Goal: Task Accomplishment & Management: Complete application form

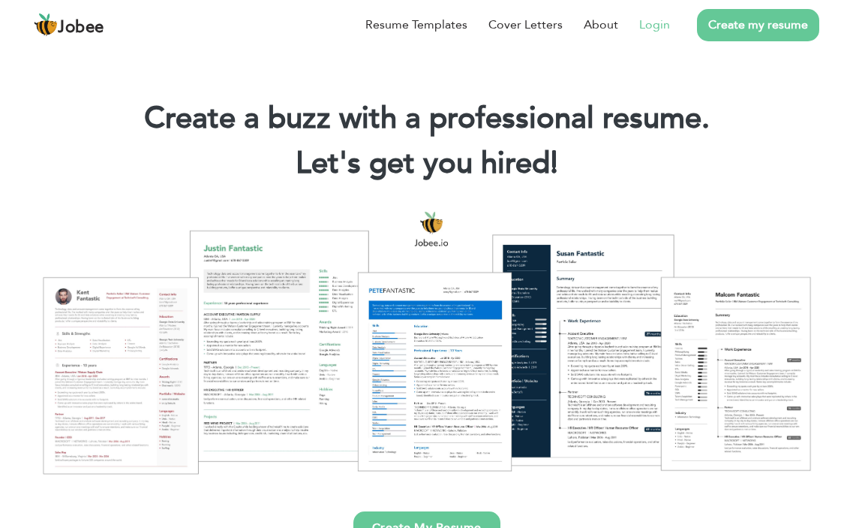
click at [652, 24] on link "Login" at bounding box center [654, 25] width 31 height 18
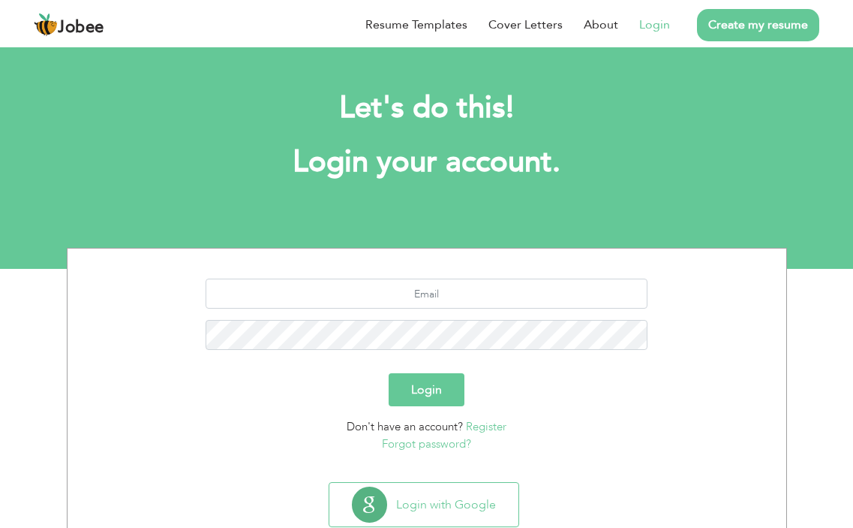
scroll to position [42, 0]
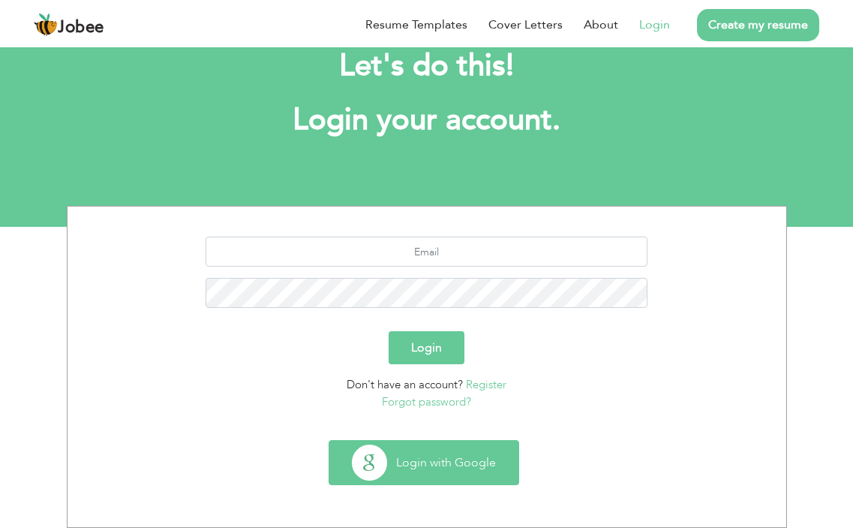
click at [414, 477] on button "Login with Google" at bounding box center [423, 463] width 189 height 44
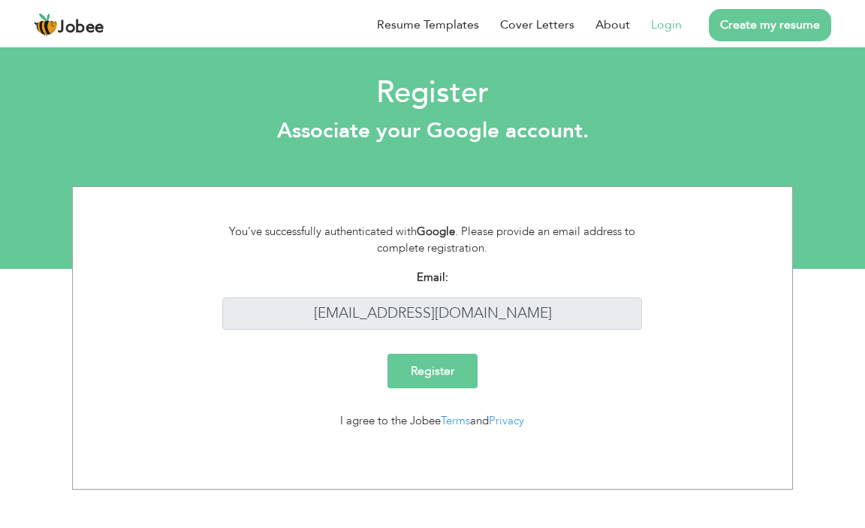
click at [429, 381] on input "Register" at bounding box center [432, 370] width 90 height 35
click at [651, 29] on li "Login" at bounding box center [656, 24] width 52 height 39
click at [657, 27] on link "Login" at bounding box center [666, 25] width 31 height 18
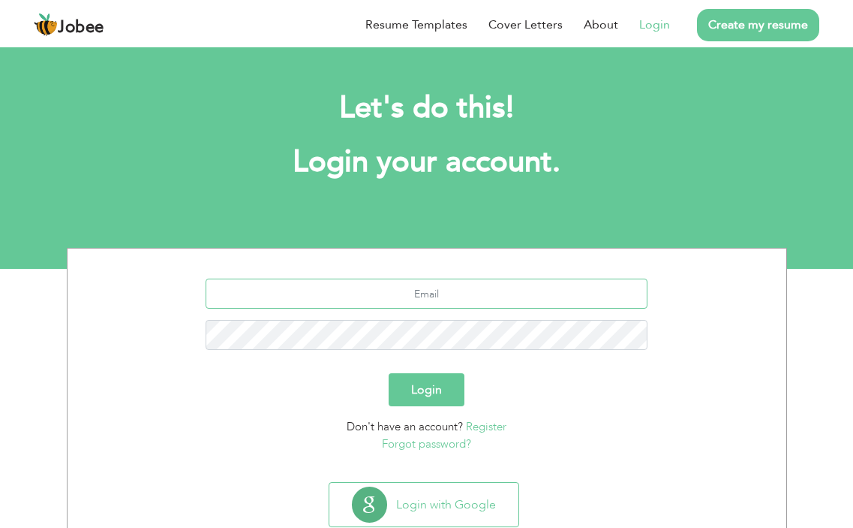
click at [429, 284] on input "text" at bounding box center [427, 293] width 442 height 30
type input "[EMAIL_ADDRESS][DOMAIN_NAME]"
click at [444, 374] on button "Login" at bounding box center [427, 389] width 76 height 33
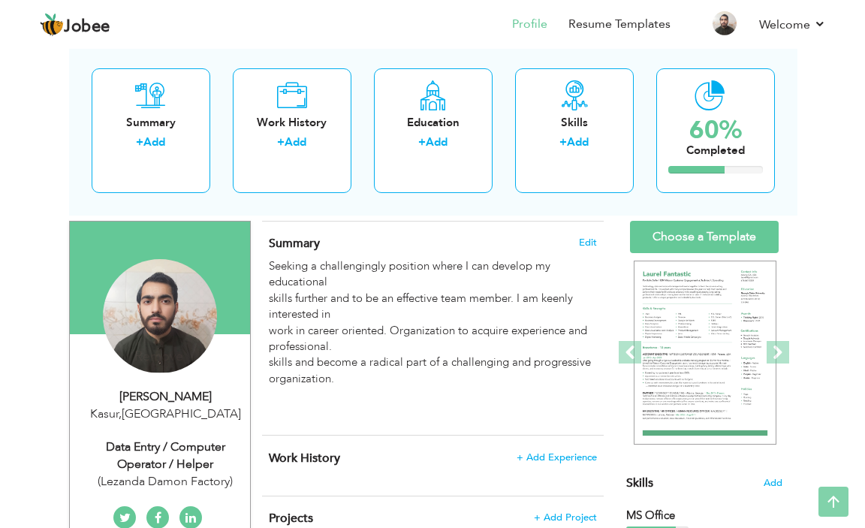
scroll to position [75, 0]
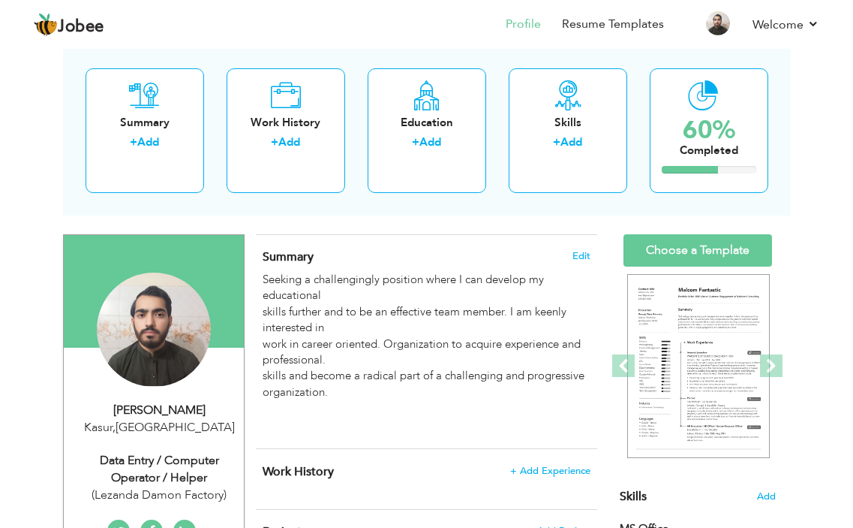
click at [179, 452] on div "Data Entry / Computer Operator / Helper" at bounding box center [160, 469] width 170 height 35
type input "[DEMOGRAPHIC_DATA]"
type input "JAMEEL"
type input "03228482860"
select select "number:166"
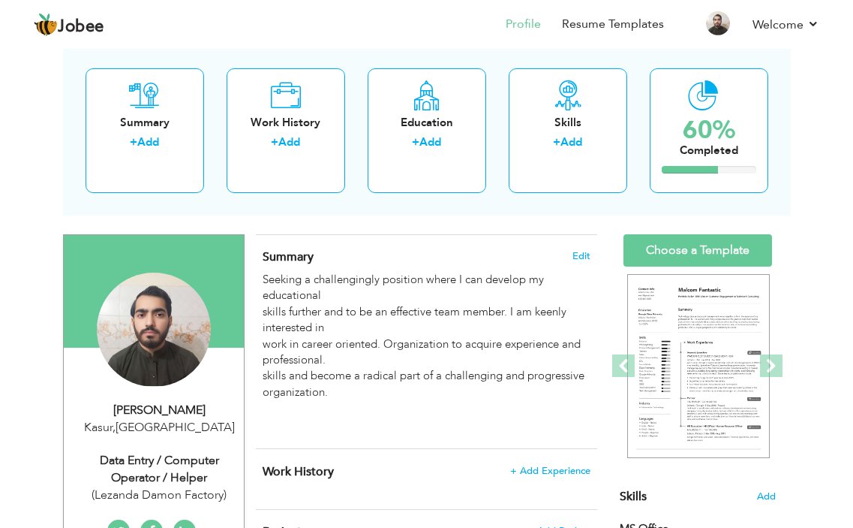
type input "Kasur"
select select "number:4"
type input "(Lezanda Damon Factory)"
type input "Data Entry / Computer Operator / Helper"
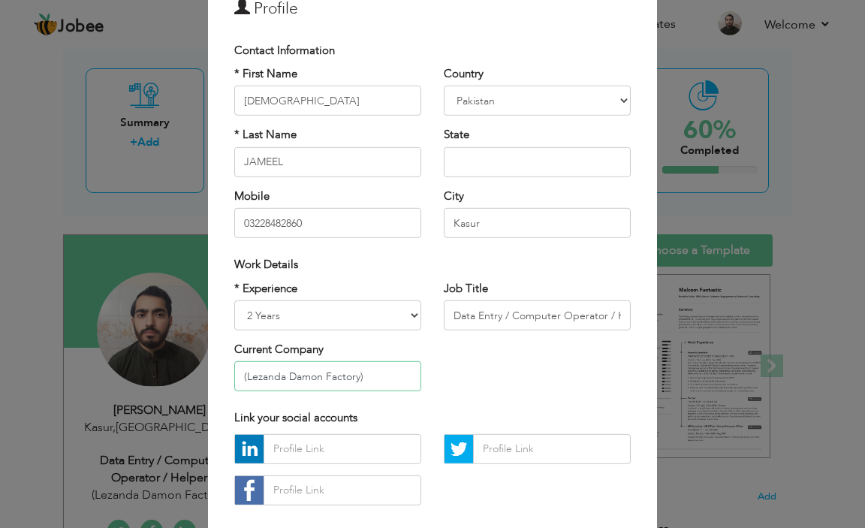
click at [345, 370] on input "(Lezanda Damon Factory)" at bounding box center [327, 376] width 187 height 30
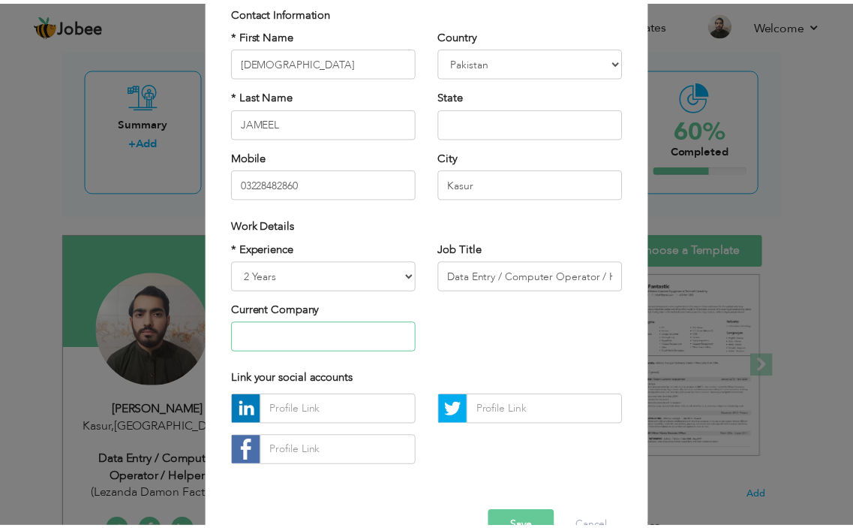
scroll to position [150, 0]
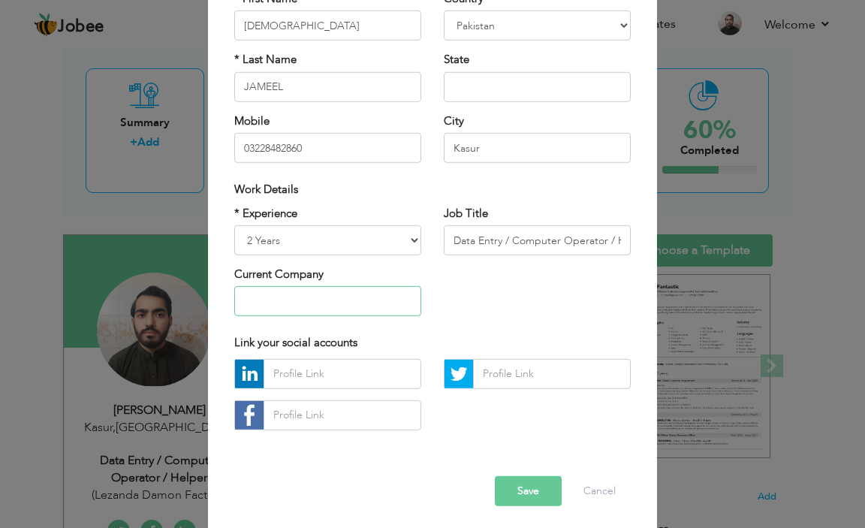
click at [331, 306] on input "text" at bounding box center [327, 301] width 187 height 30
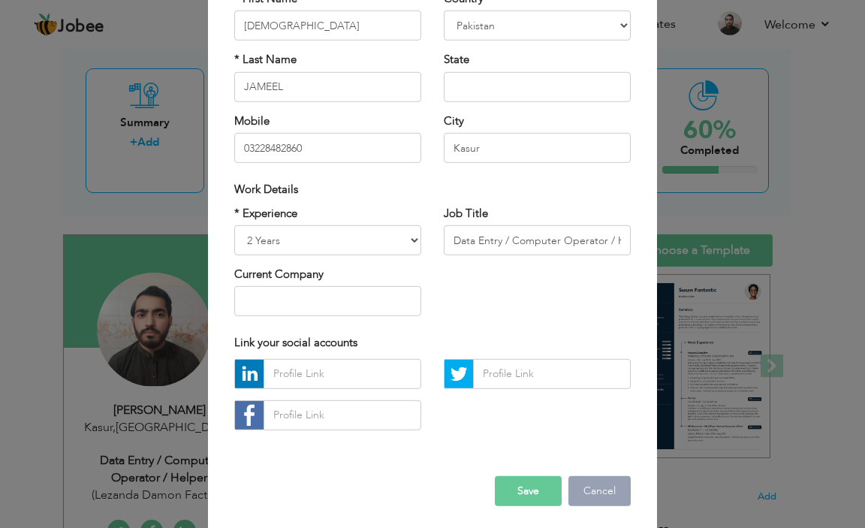
click at [568, 476] on button "Cancel" at bounding box center [599, 491] width 62 height 30
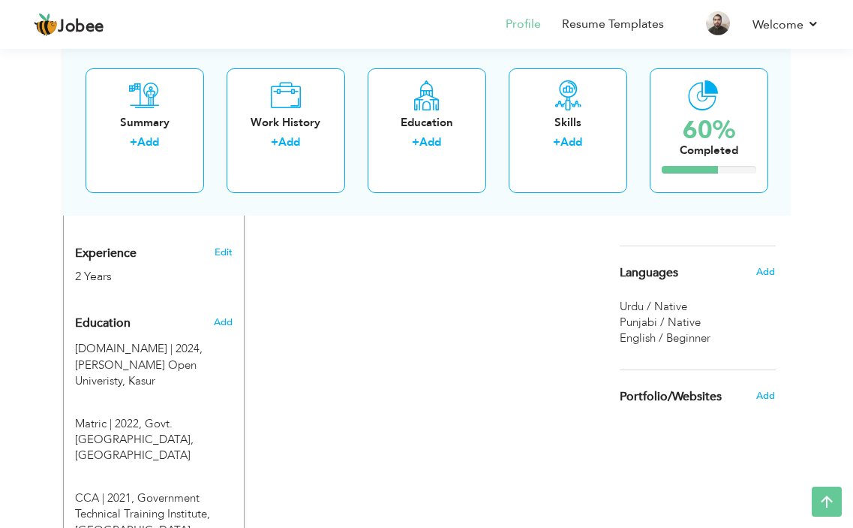
scroll to position [525, 0]
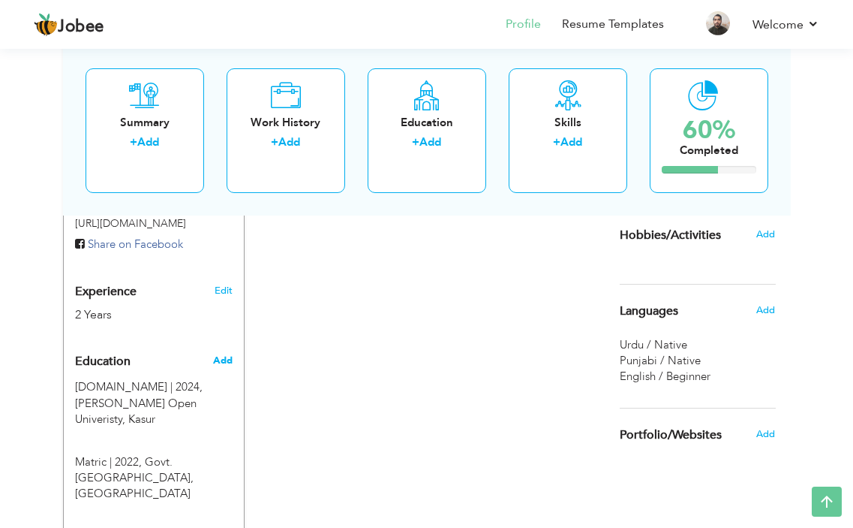
click at [226, 357] on span "Add" at bounding box center [223, 360] width 20 height 14
radio input "true"
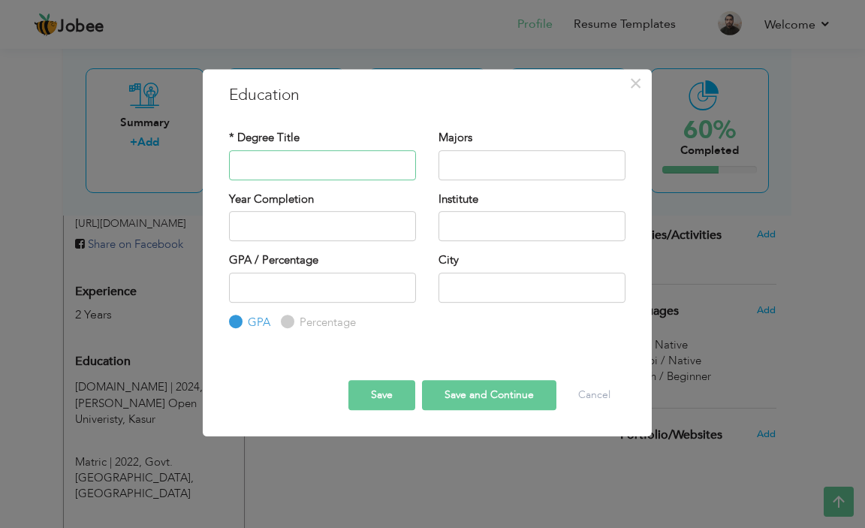
click at [325, 165] on input "text" at bounding box center [322, 165] width 187 height 30
type input "F.A/[DOMAIN_NAME]"
click at [524, 165] on input "text" at bounding box center [531, 165] width 187 height 30
type input "2025"
click at [366, 230] on input "2025" at bounding box center [322, 226] width 187 height 30
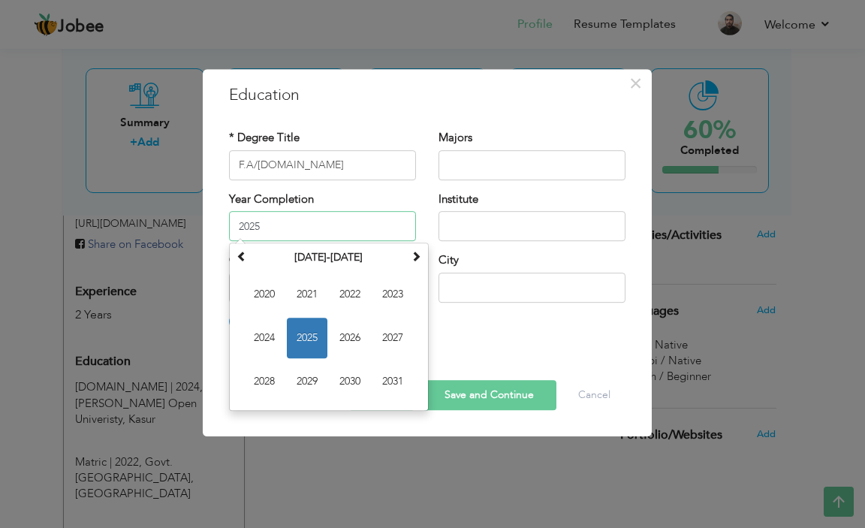
click at [305, 343] on span "2025" at bounding box center [307, 337] width 41 height 41
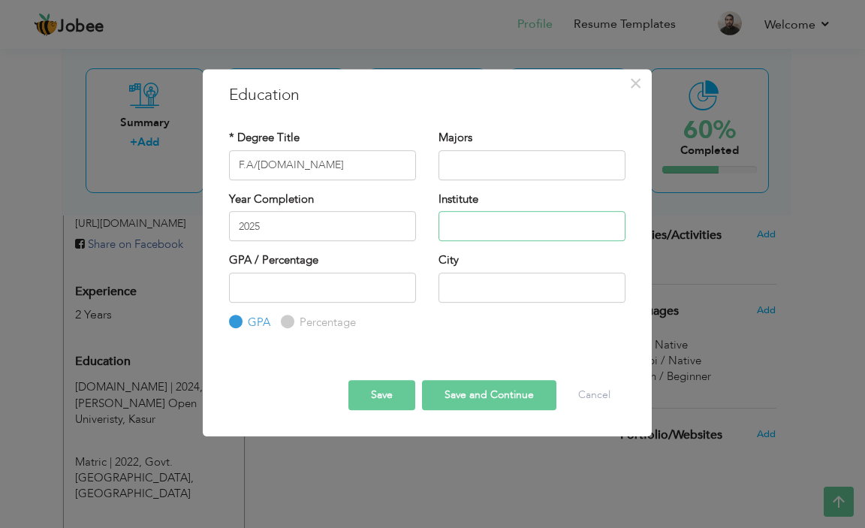
click at [477, 226] on input "text" at bounding box center [531, 226] width 187 height 30
click at [555, 224] on input "Allama Iqbal Open" at bounding box center [531, 226] width 187 height 30
paste input "allama iqbal open university kasur"
click at [453, 222] on input "allama iqbal open university kasur" at bounding box center [531, 226] width 187 height 30
click at [486, 224] on input "Allama iqbal open university kasur" at bounding box center [531, 226] width 187 height 30
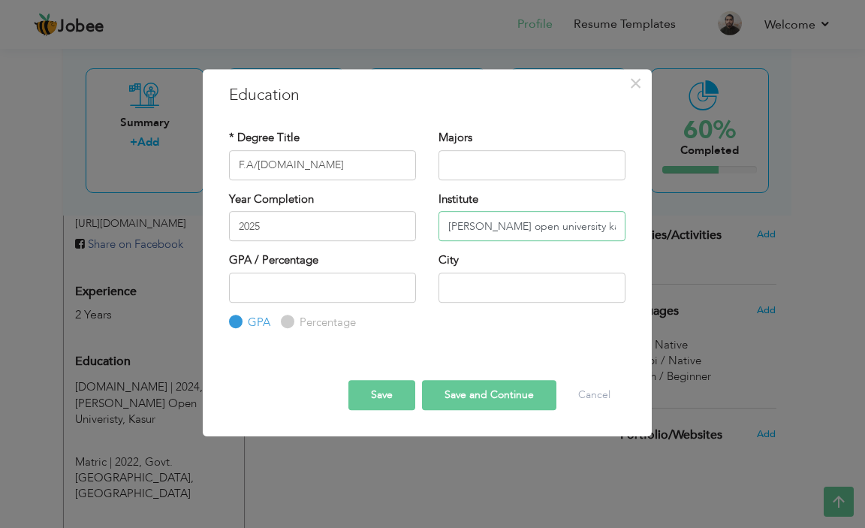
click at [513, 225] on input "Allama Iqbal open university kasur" at bounding box center [531, 226] width 187 height 30
click at [541, 224] on input "Allama Iqbal Open university kasur" at bounding box center [531, 226] width 187 height 30
click at [591, 226] on input "Allama Iqbal Open University kasur" at bounding box center [531, 226] width 187 height 30
type input "[PERSON_NAME] Open University Kasur"
click at [515, 286] on input "text" at bounding box center [531, 287] width 187 height 30
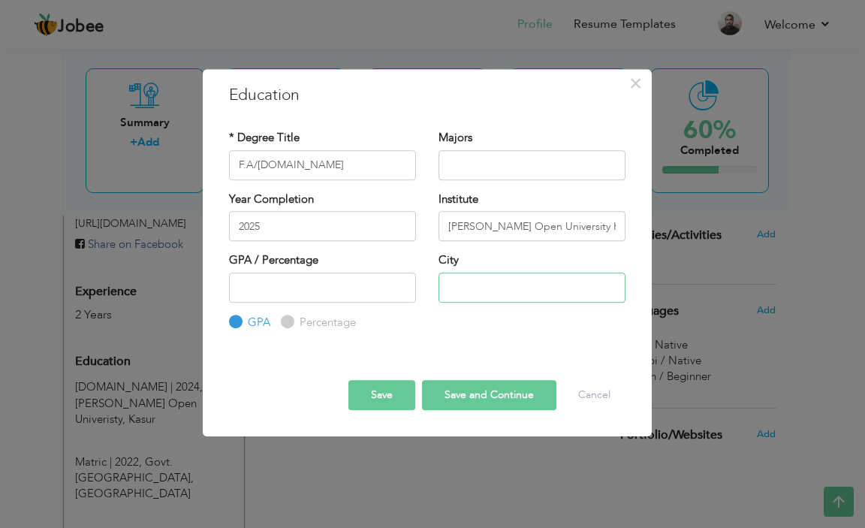
type input "KASUR"
click at [317, 285] on input "number" at bounding box center [322, 287] width 187 height 30
click at [399, 282] on input "1" at bounding box center [322, 287] width 187 height 30
click at [399, 282] on input "2" at bounding box center [322, 287] width 187 height 30
click at [399, 282] on input "3" at bounding box center [322, 287] width 187 height 30
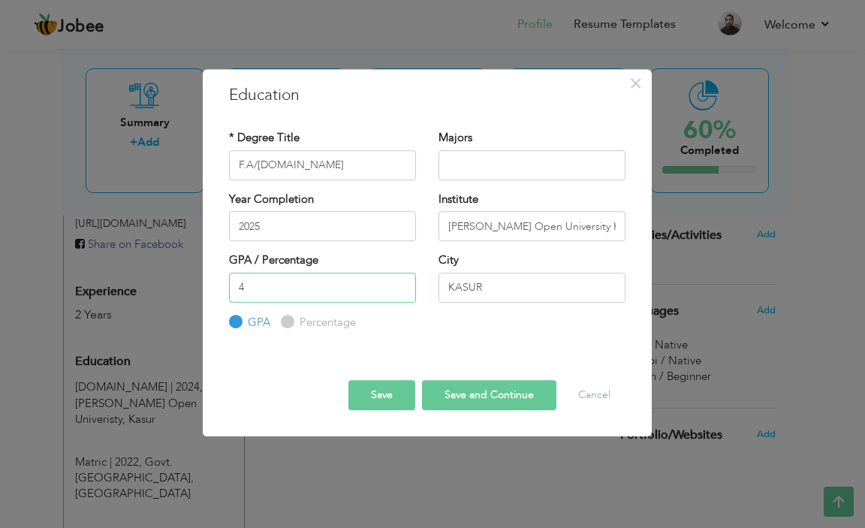
click at [399, 282] on input "4" at bounding box center [322, 287] width 187 height 30
click at [399, 282] on input "5" at bounding box center [322, 287] width 187 height 30
click at [298, 299] on input "5" at bounding box center [322, 287] width 187 height 30
click at [297, 296] on input "5" at bounding box center [322, 287] width 187 height 30
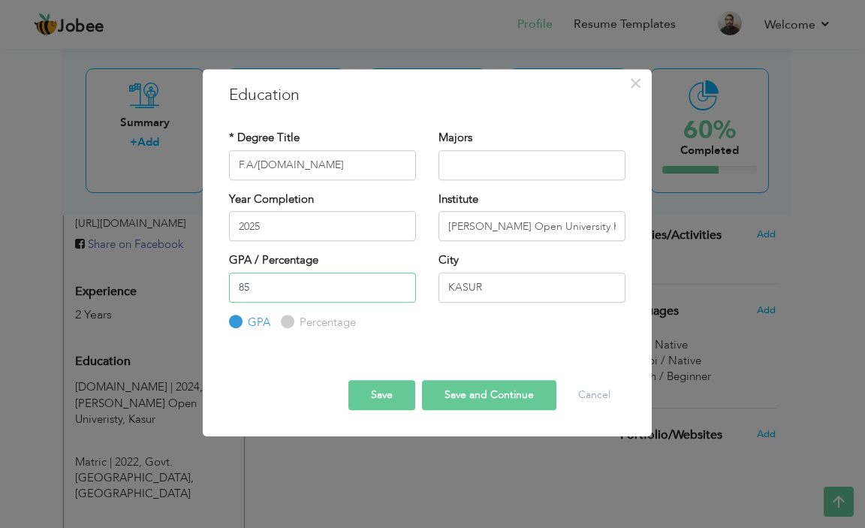
type input "85"
click at [293, 353] on div at bounding box center [427, 355] width 419 height 4
click at [296, 320] on label "Percentage" at bounding box center [326, 322] width 60 height 16
click at [290, 320] on input "Percentage" at bounding box center [286, 322] width 10 height 10
radio input "true"
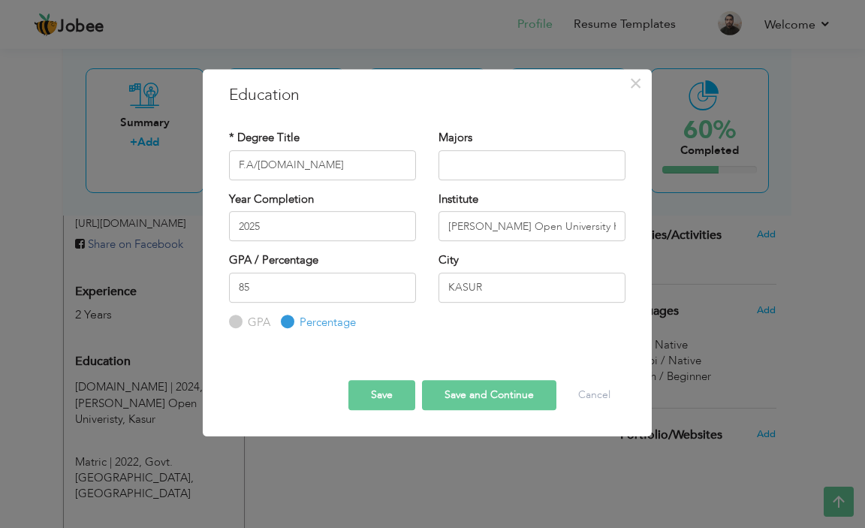
click at [275, 374] on div at bounding box center [427, 366] width 419 height 26
click at [499, 173] on input "text" at bounding box center [531, 165] width 187 height 30
click at [453, 397] on button "Save and Continue" at bounding box center [489, 395] width 134 height 30
radio input "true"
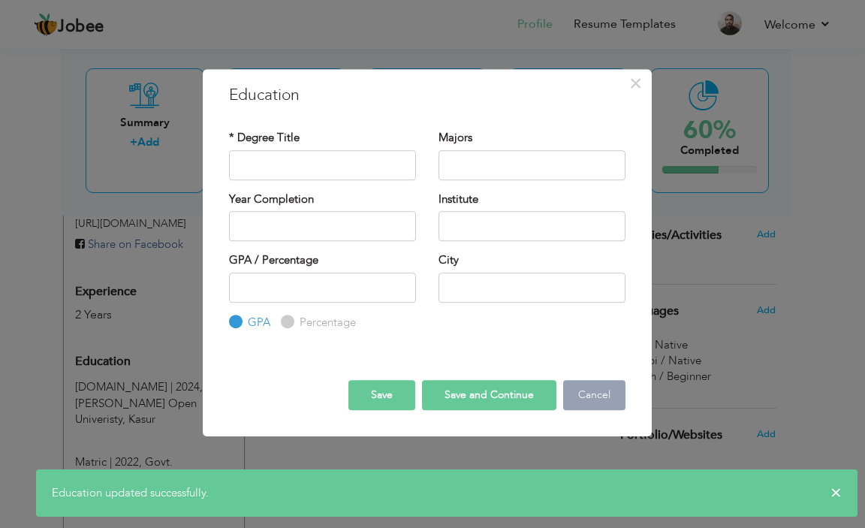
click at [609, 394] on button "Cancel" at bounding box center [594, 395] width 62 height 30
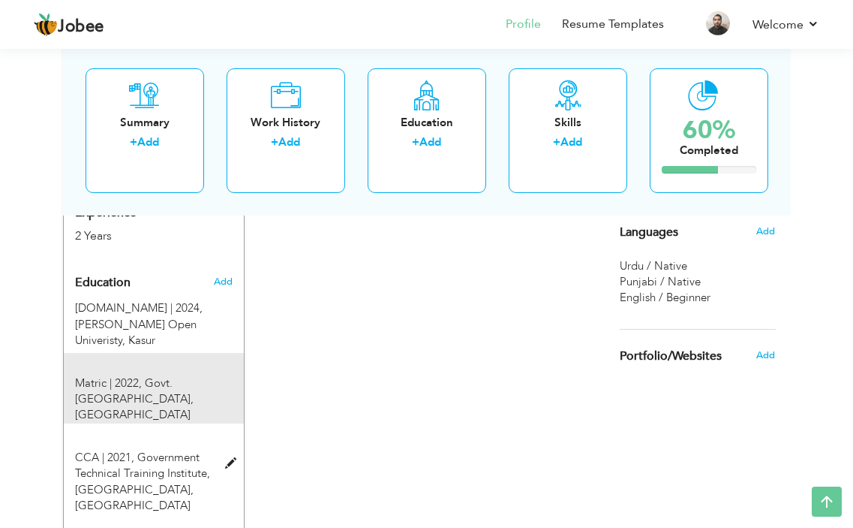
scroll to position [600, 0]
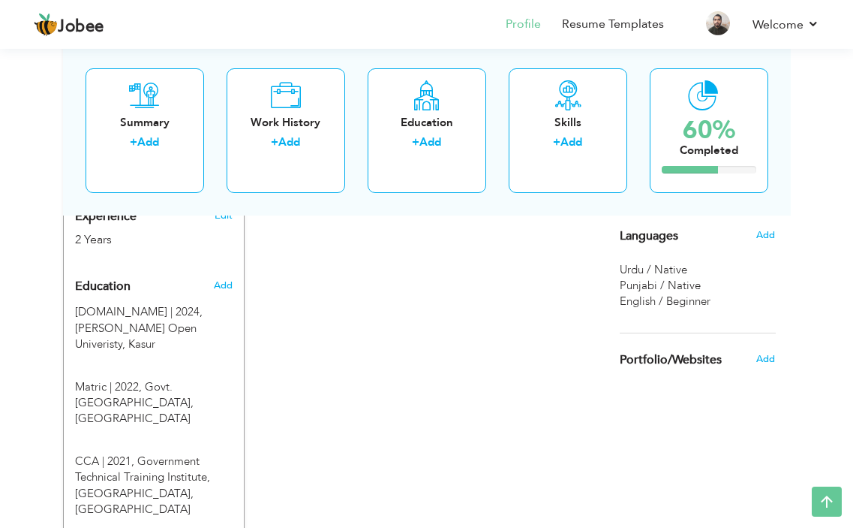
click at [231, 292] on div "Add" at bounding box center [229, 285] width 30 height 29
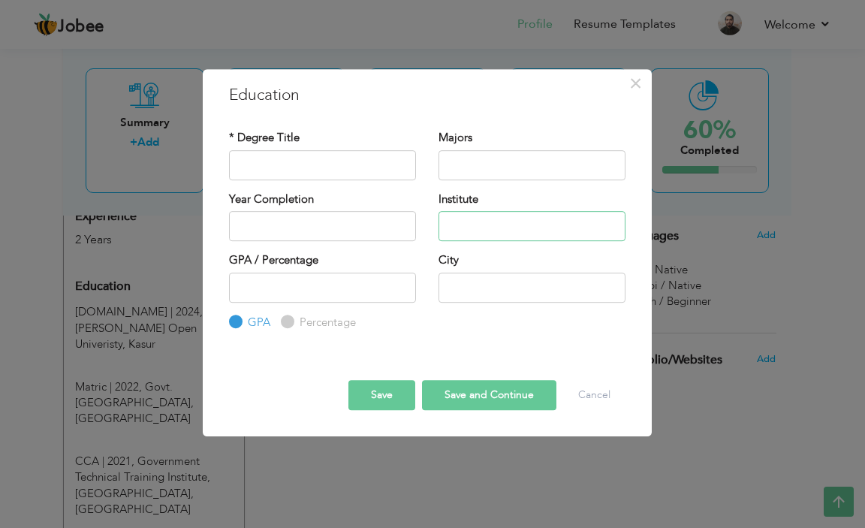
click at [539, 224] on input "text" at bounding box center [531, 226] width 187 height 30
click at [579, 393] on button "Cancel" at bounding box center [594, 395] width 62 height 30
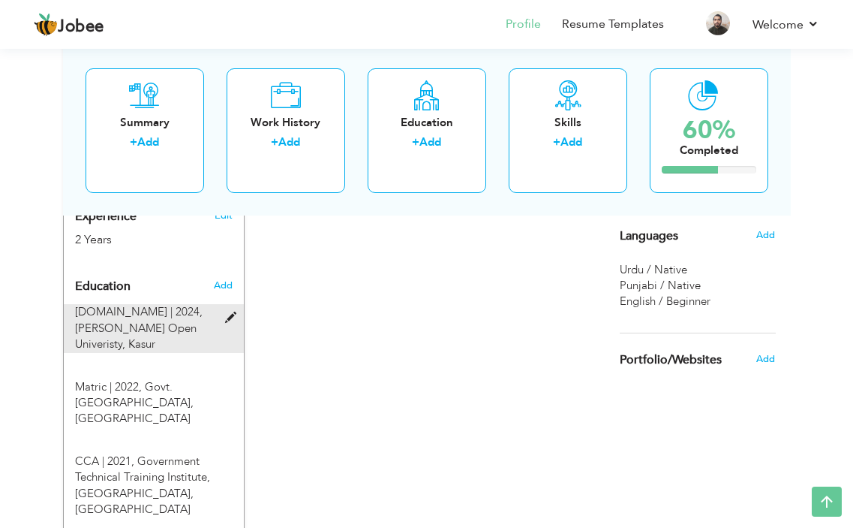
click at [230, 320] on span at bounding box center [234, 317] width 19 height 11
type input "[DOMAIN_NAME]"
type input "2024"
type input "[PERSON_NAME] Open Univeristy"
type input "Kasur"
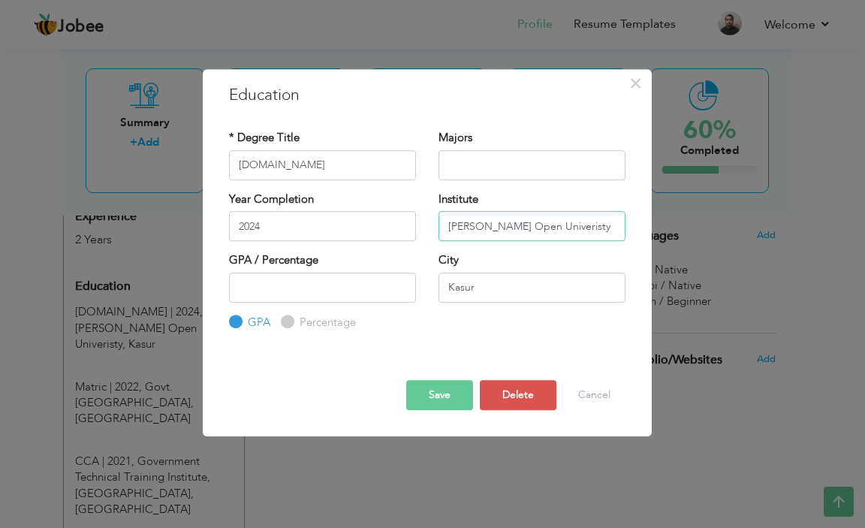
click at [592, 228] on input "[PERSON_NAME] Open Univeristy" at bounding box center [531, 226] width 187 height 30
click at [582, 400] on button "Cancel" at bounding box center [594, 395] width 62 height 30
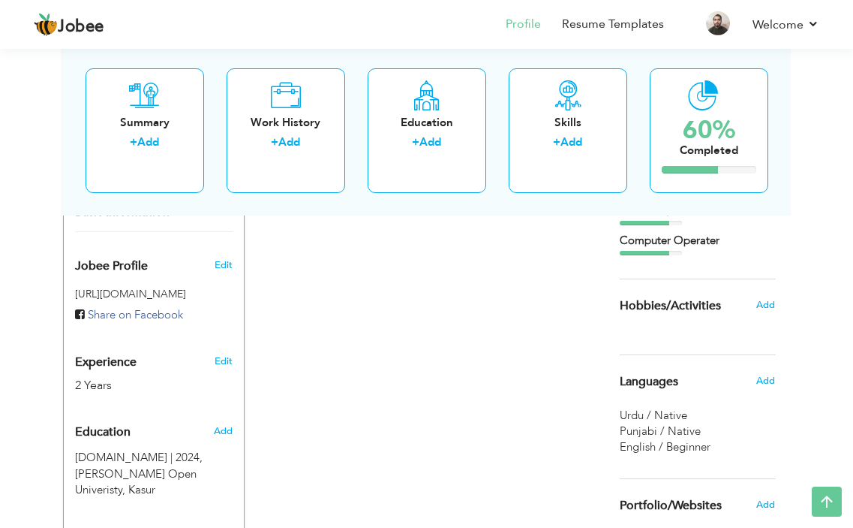
scroll to position [0, 0]
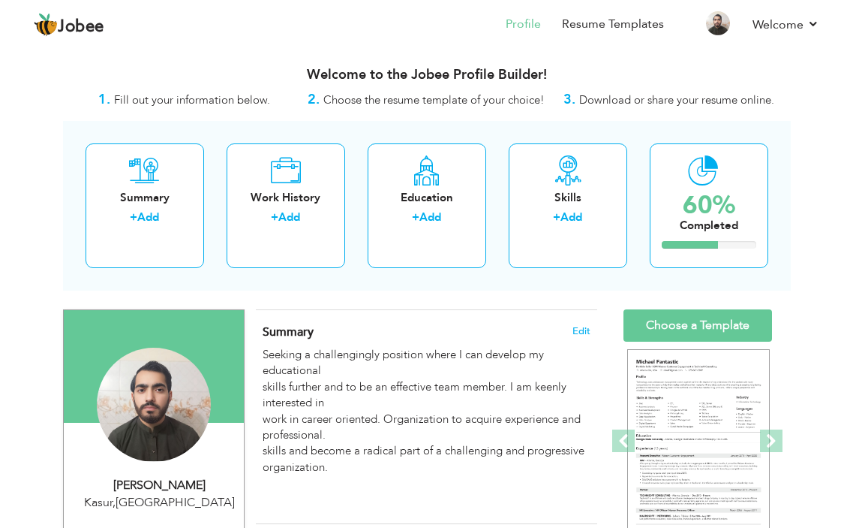
click at [661, 107] on span "Download or share your resume online." at bounding box center [676, 99] width 195 height 15
click at [565, 102] on div "3. Download or share your resume online." at bounding box center [669, 100] width 242 height 20
click at [534, 229] on div "+ Add" at bounding box center [568, 219] width 95 height 20
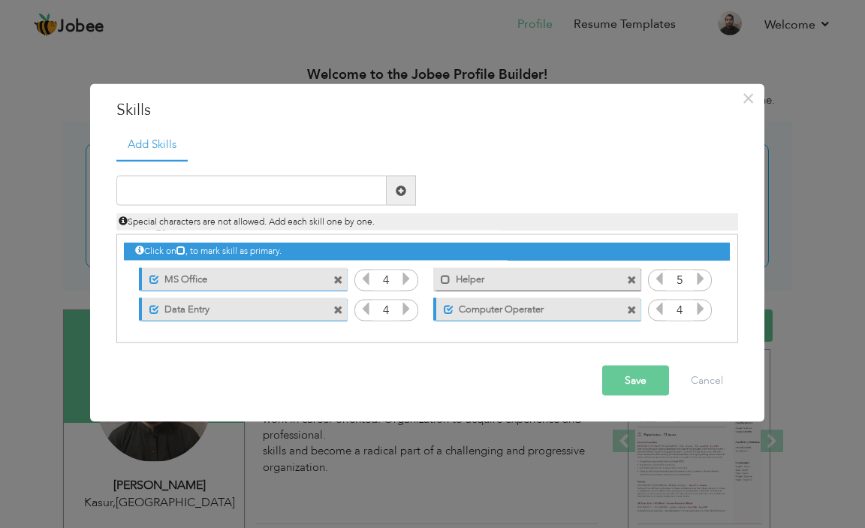
click at [702, 308] on icon at bounding box center [700, 309] width 14 height 14
click at [700, 308] on icon at bounding box center [700, 309] width 14 height 14
click at [660, 305] on icon at bounding box center [659, 309] width 14 height 14
click at [618, 376] on button "Save" at bounding box center [635, 381] width 67 height 30
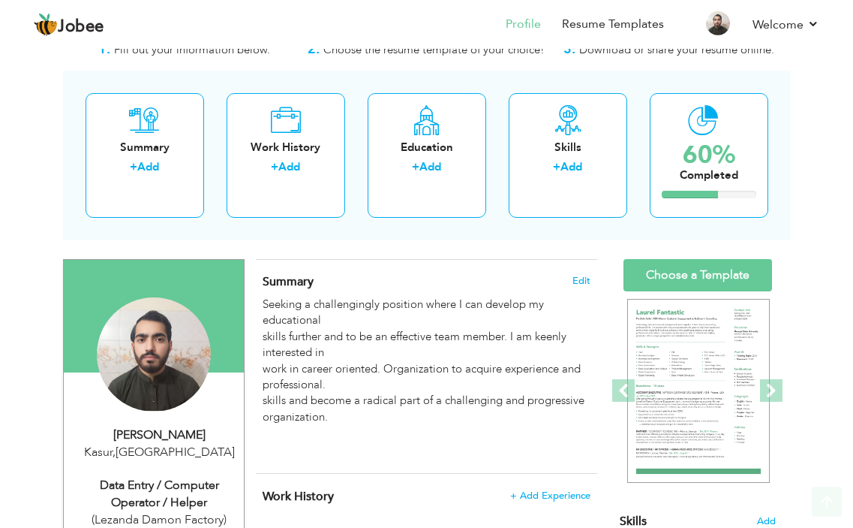
scroll to position [75, 0]
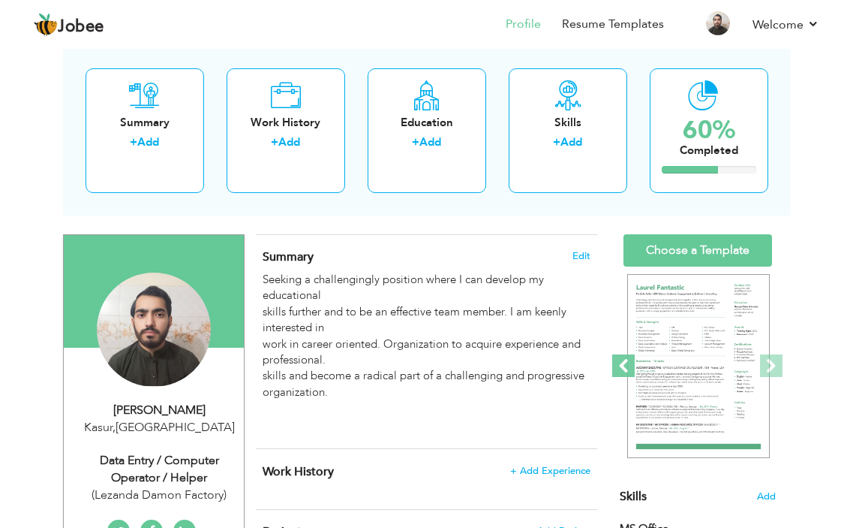
click at [626, 358] on span at bounding box center [623, 365] width 23 height 23
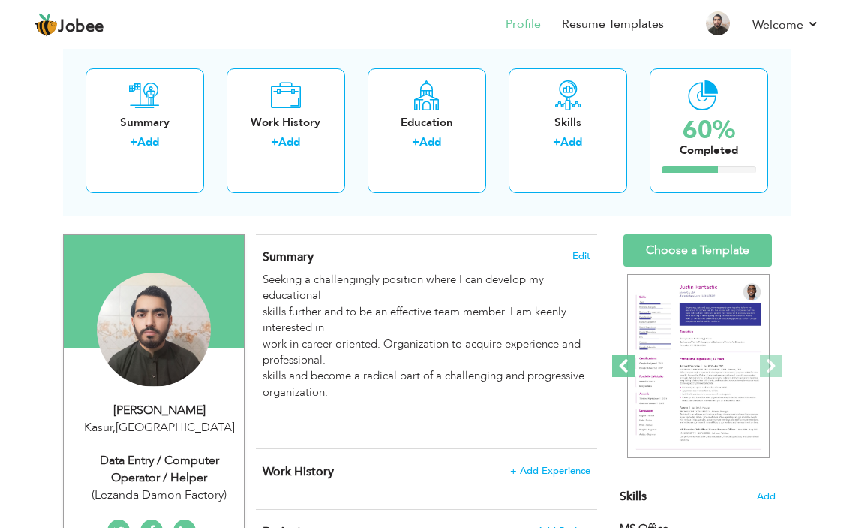
click at [626, 358] on span at bounding box center [623, 365] width 23 height 23
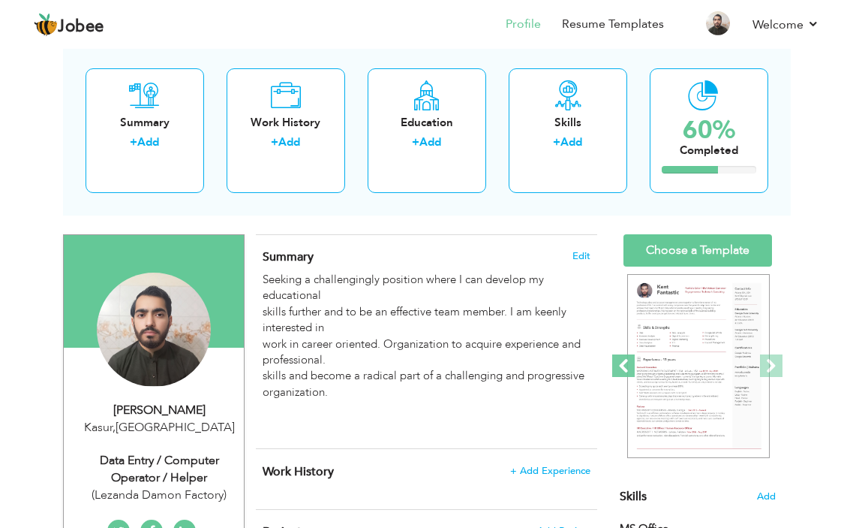
click at [621, 361] on span at bounding box center [623, 365] width 23 height 23
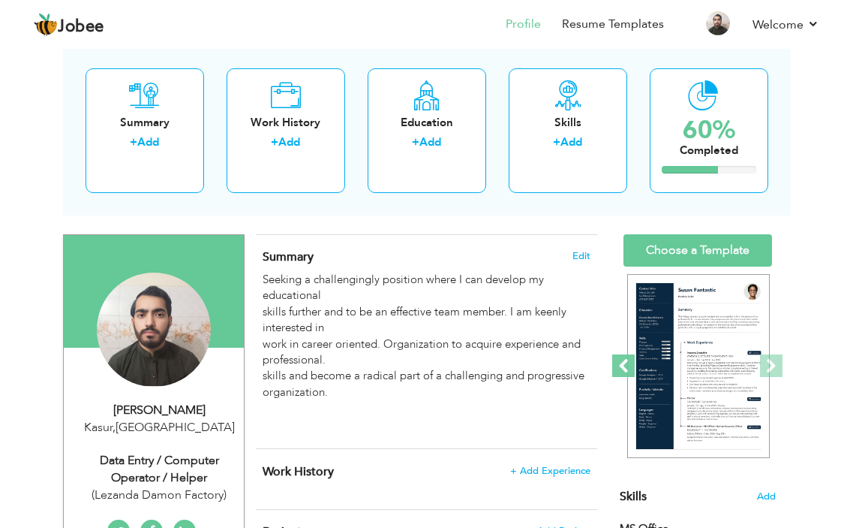
click at [621, 361] on span at bounding box center [623, 365] width 23 height 23
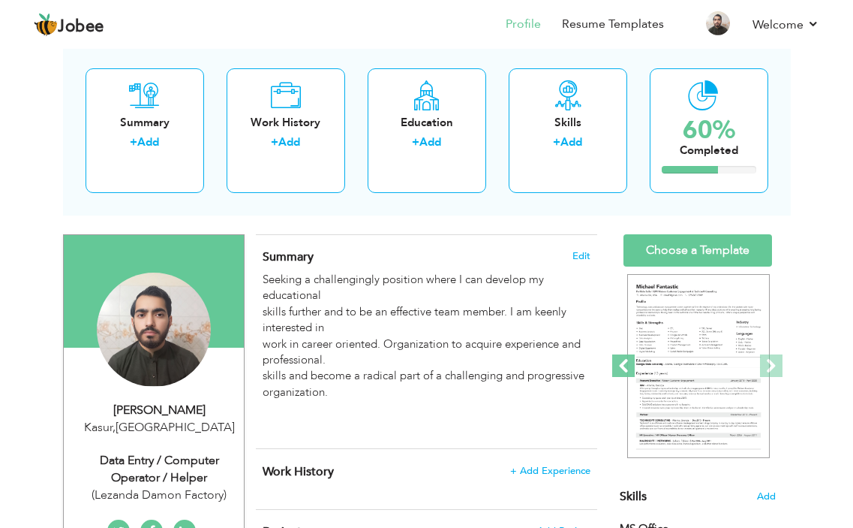
click at [621, 361] on span at bounding box center [623, 365] width 23 height 23
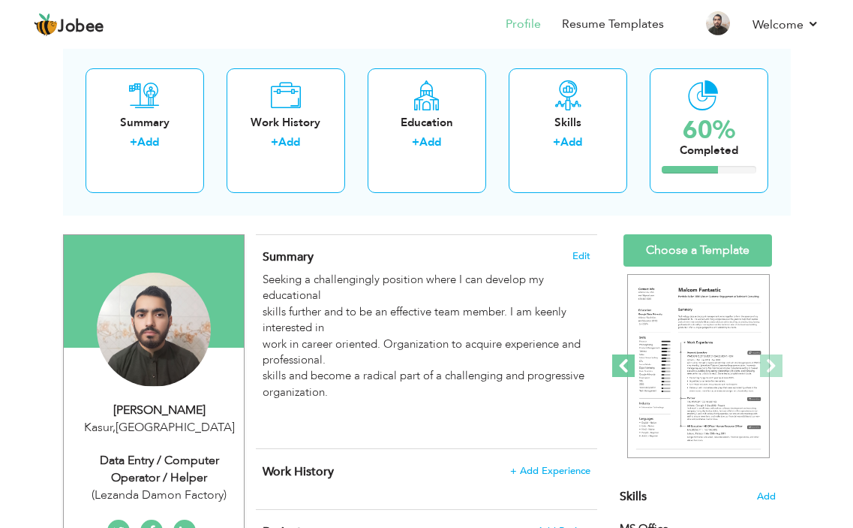
click at [621, 361] on span at bounding box center [623, 365] width 23 height 23
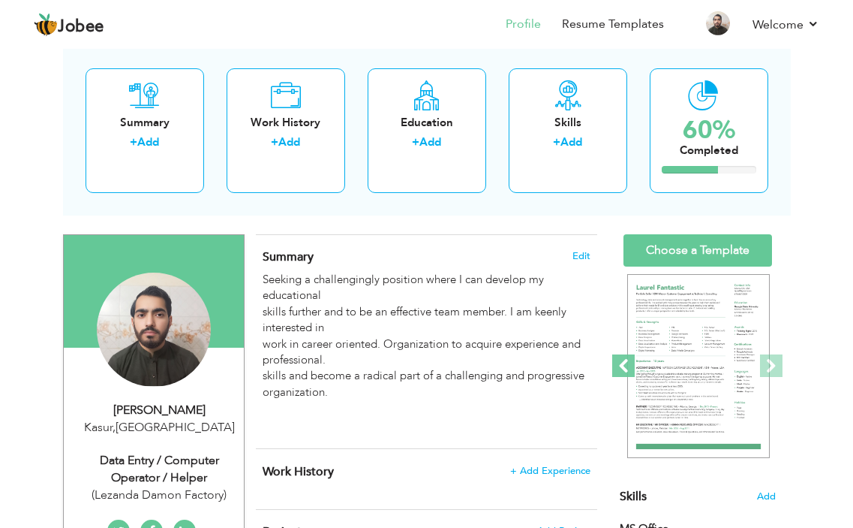
click at [621, 361] on span at bounding box center [623, 365] width 23 height 23
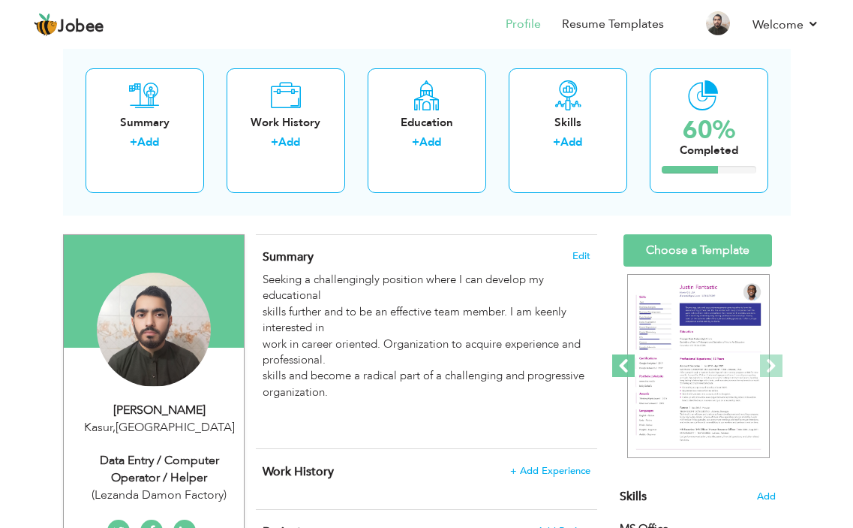
click at [621, 361] on span at bounding box center [623, 365] width 23 height 23
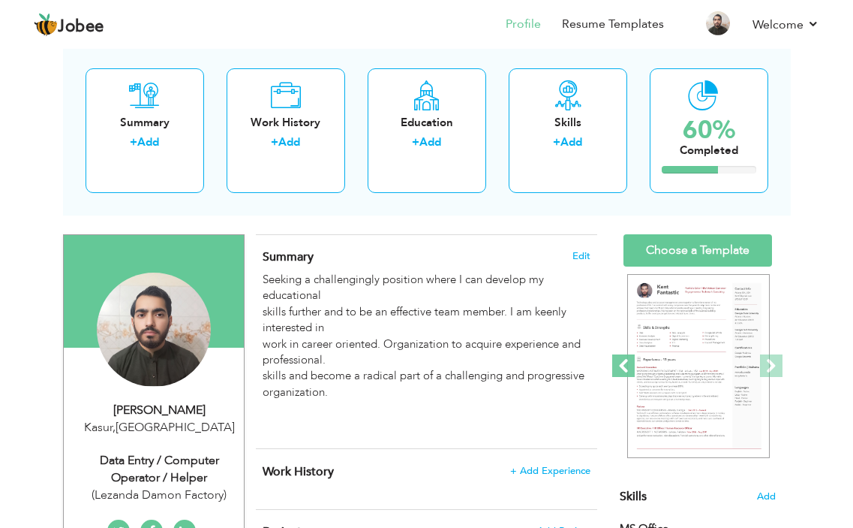
click at [621, 361] on span at bounding box center [623, 365] width 23 height 23
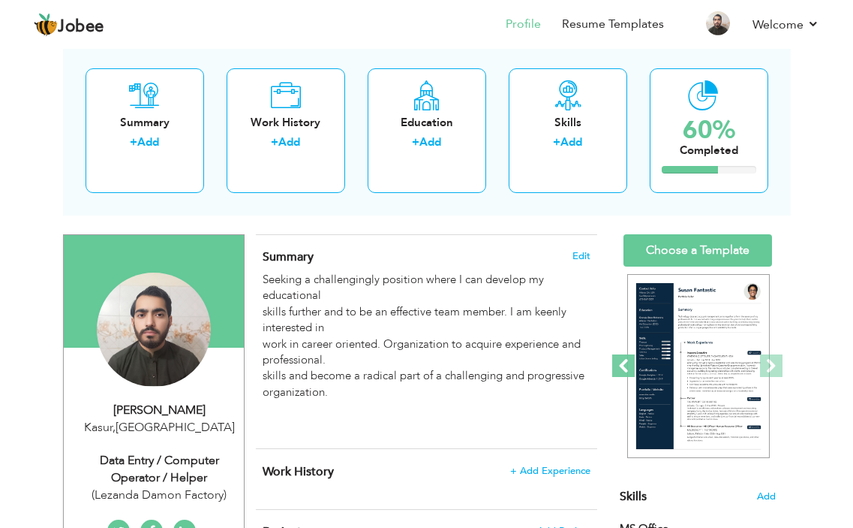
click at [621, 361] on span at bounding box center [623, 365] width 23 height 23
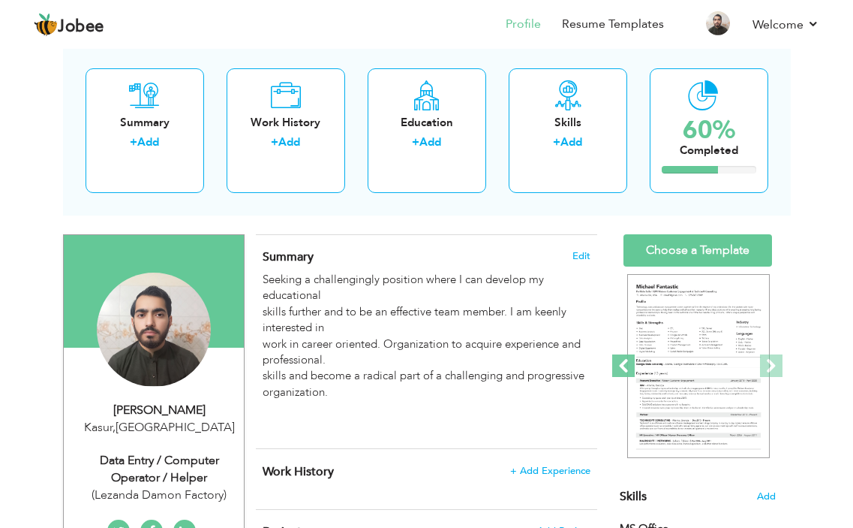
click at [621, 361] on span at bounding box center [623, 365] width 23 height 23
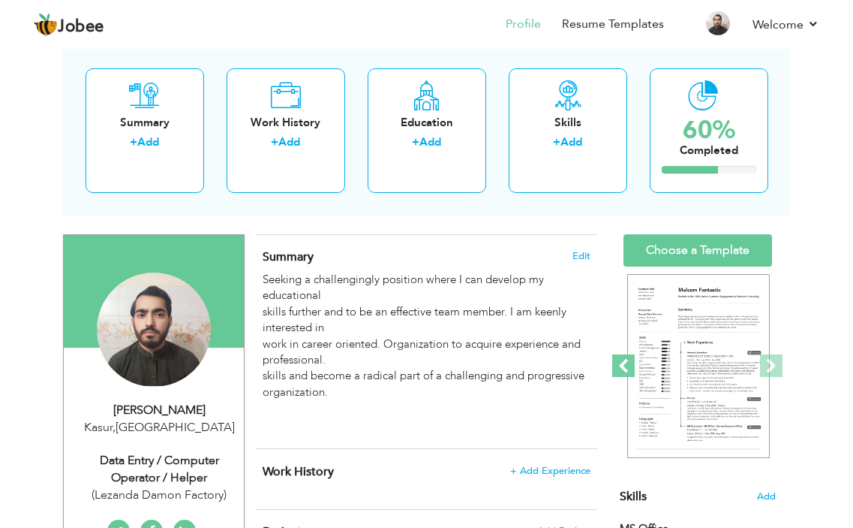
click at [621, 361] on span at bounding box center [623, 365] width 23 height 23
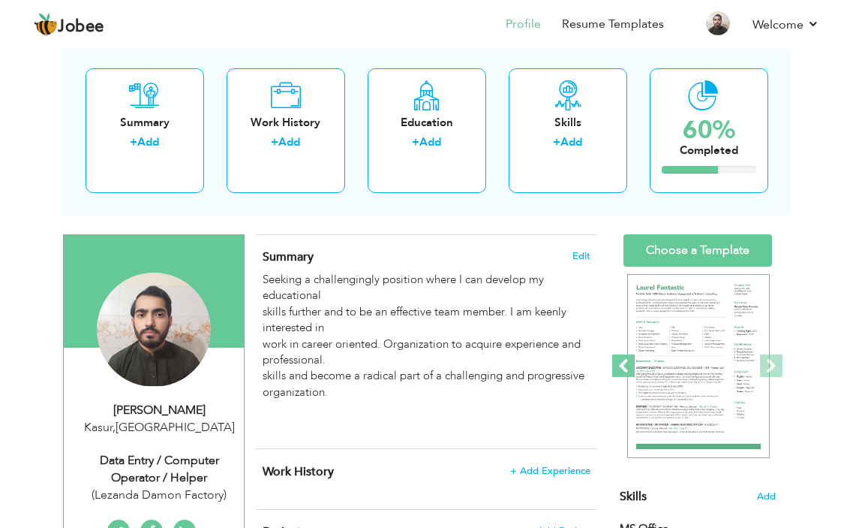
click at [621, 362] on span at bounding box center [623, 365] width 23 height 23
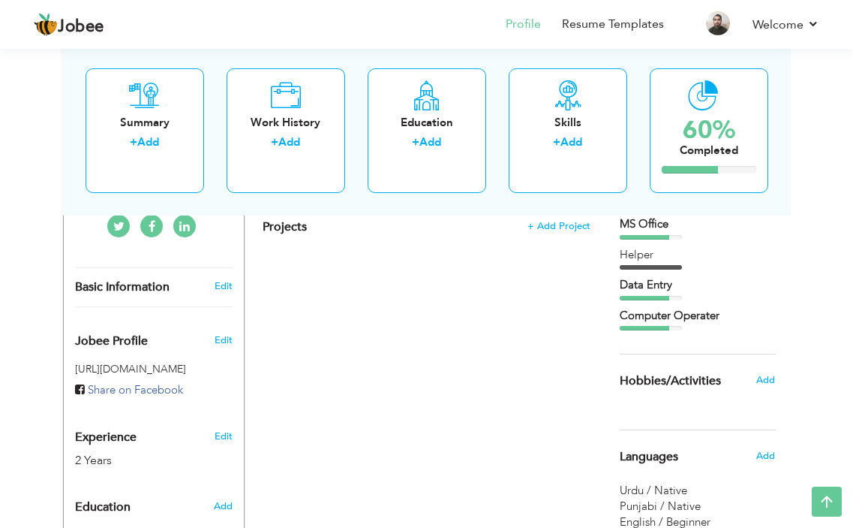
scroll to position [0, 0]
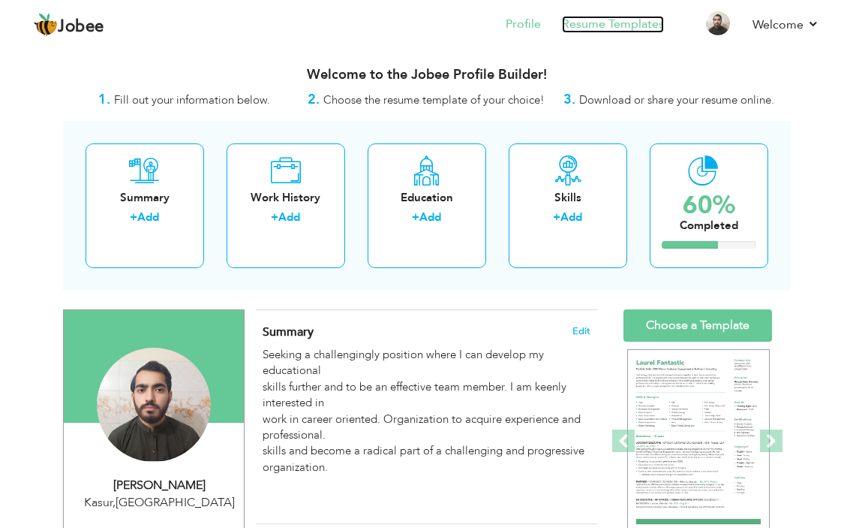
click at [588, 32] on link "Resume Templates" at bounding box center [613, 24] width 102 height 17
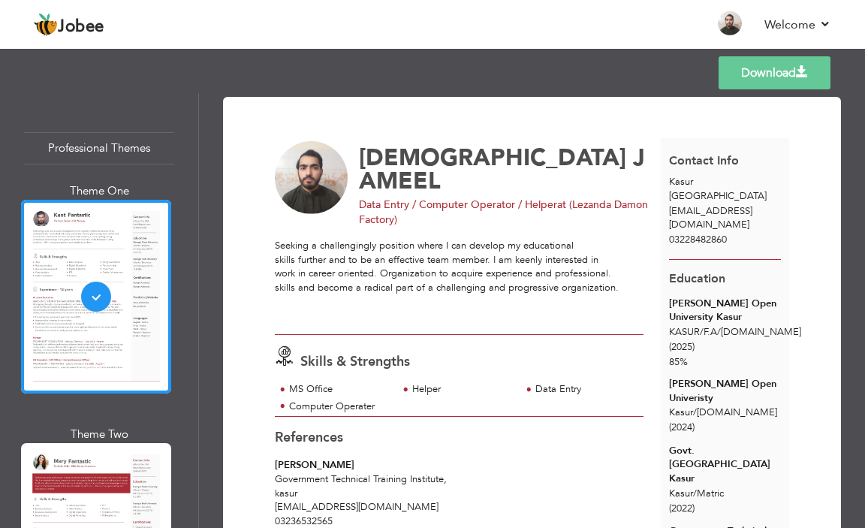
scroll to position [150, 0]
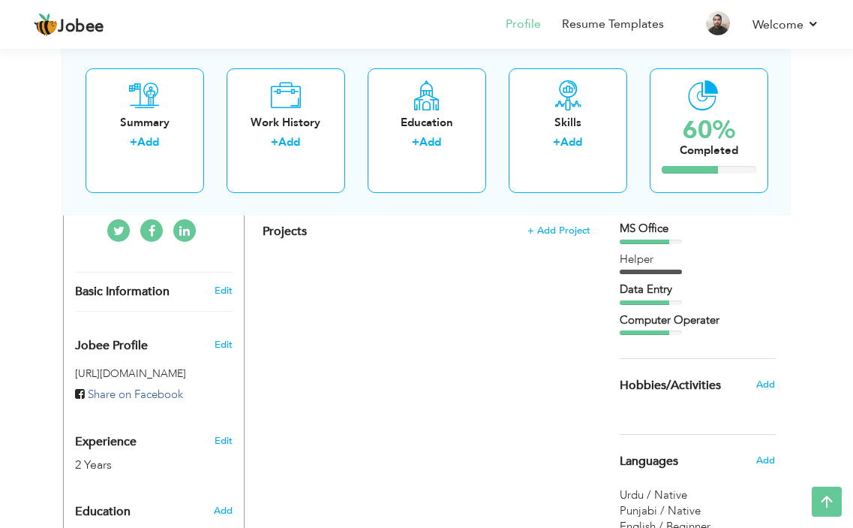
scroll to position [675, 0]
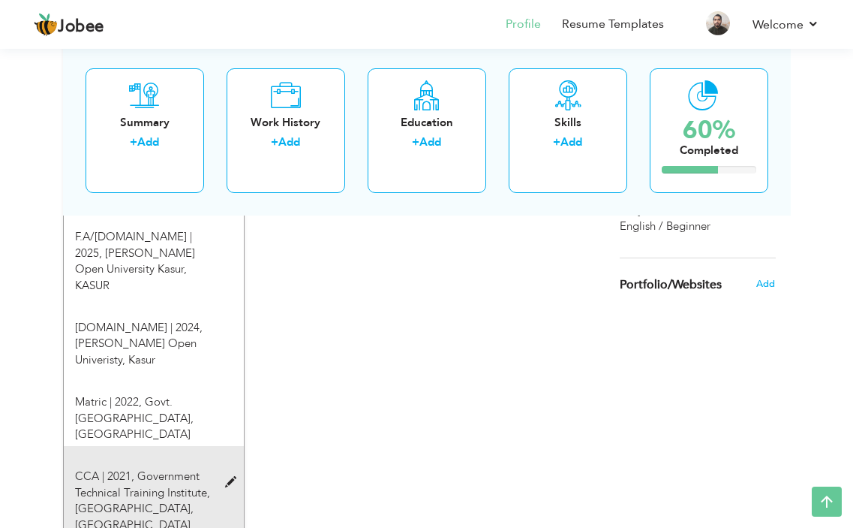
click at [229, 477] on span at bounding box center [234, 482] width 19 height 11
type input "CCA"
type input "2021"
type input "Government Technical Training Institute, [GEOGRAPHIC_DATA]"
radio input "true"
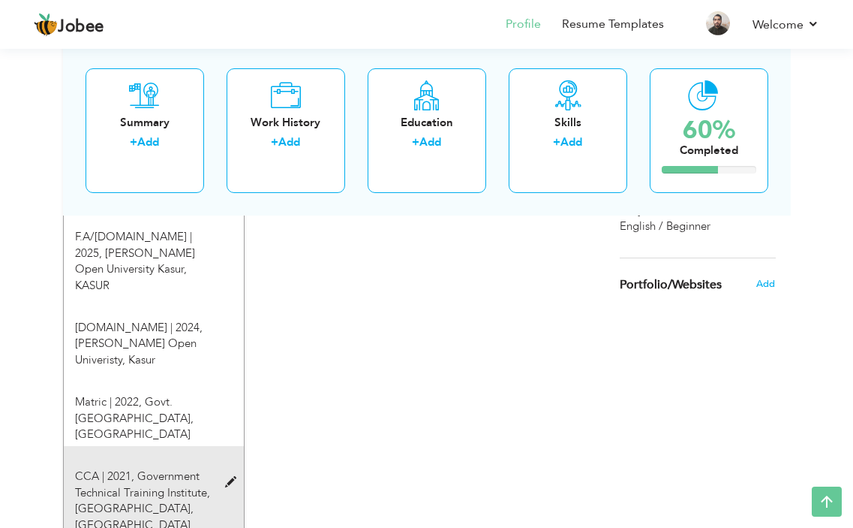
type input "Kasur"
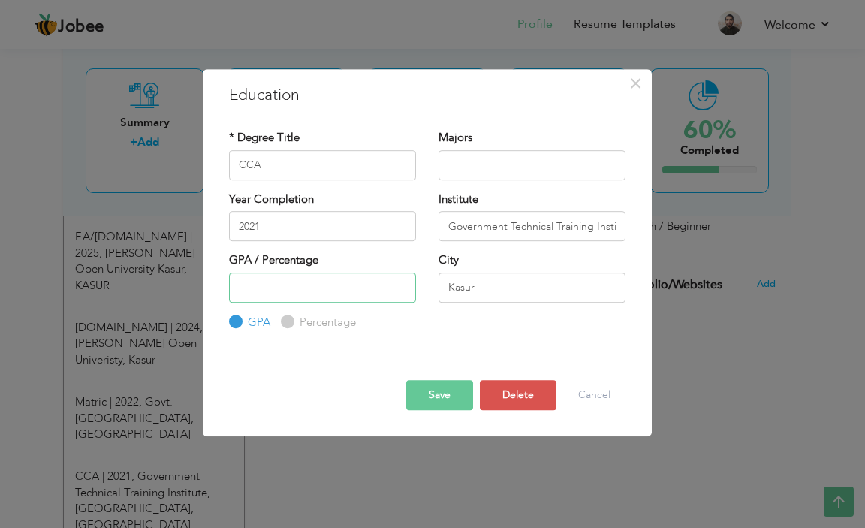
click at [357, 293] on input "number" at bounding box center [322, 287] width 187 height 30
click at [286, 323] on input "Percentage" at bounding box center [286, 322] width 10 height 10
radio input "true"
click at [299, 277] on input "number" at bounding box center [322, 287] width 187 height 30
type input "94"
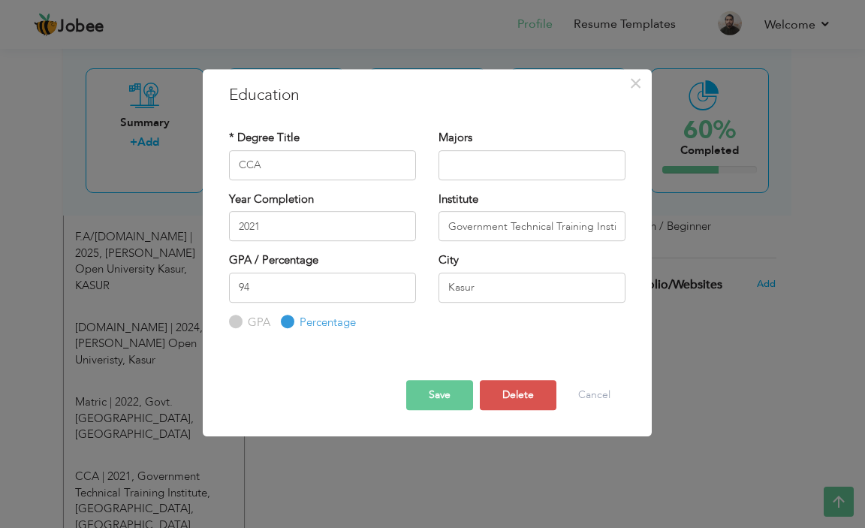
click at [416, 388] on button "Save" at bounding box center [439, 395] width 67 height 30
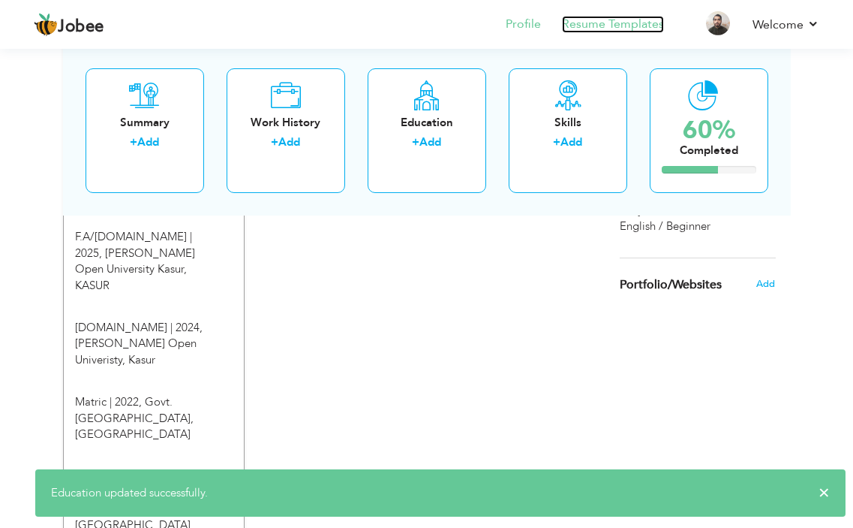
click at [582, 28] on link "Resume Templates" at bounding box center [613, 24] width 102 height 17
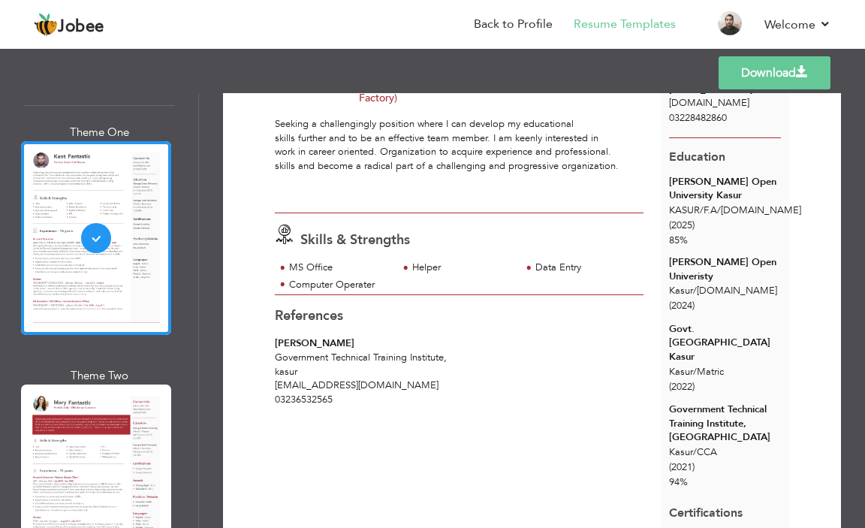
scroll to position [150, 0]
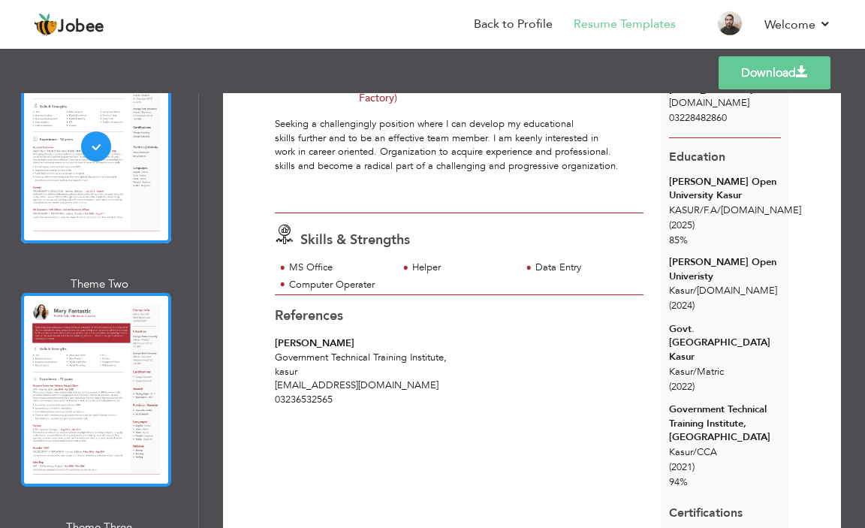
click at [118, 372] on div at bounding box center [96, 390] width 150 height 194
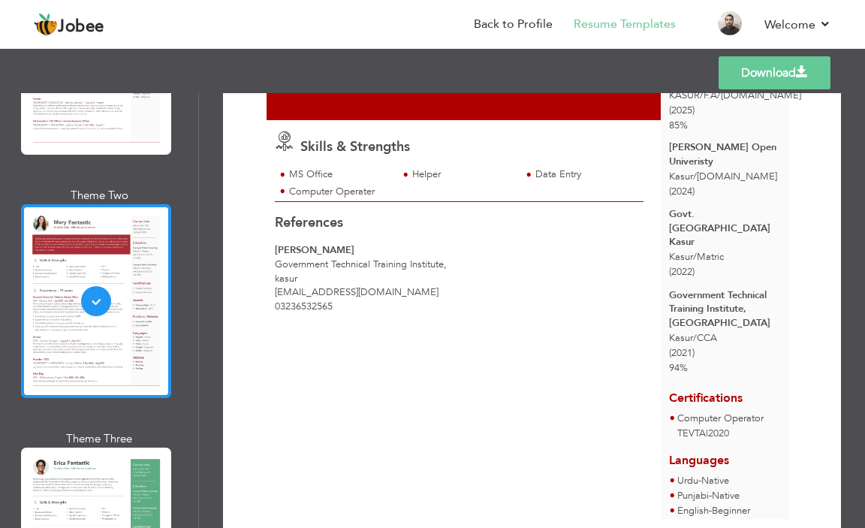
scroll to position [375, 0]
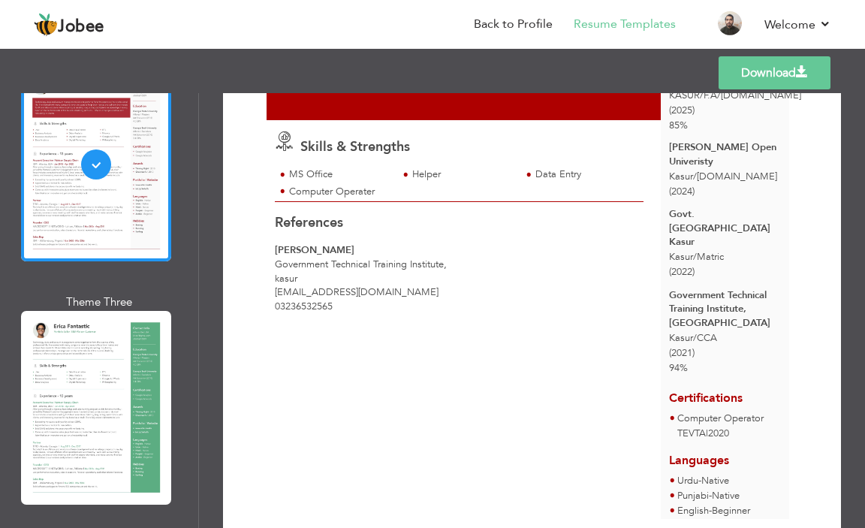
click at [126, 398] on div at bounding box center [96, 408] width 150 height 194
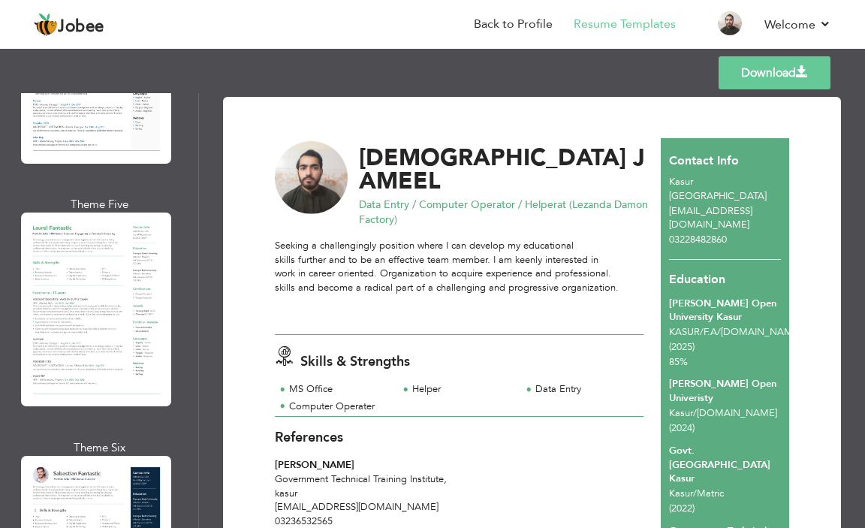
scroll to position [1201, 0]
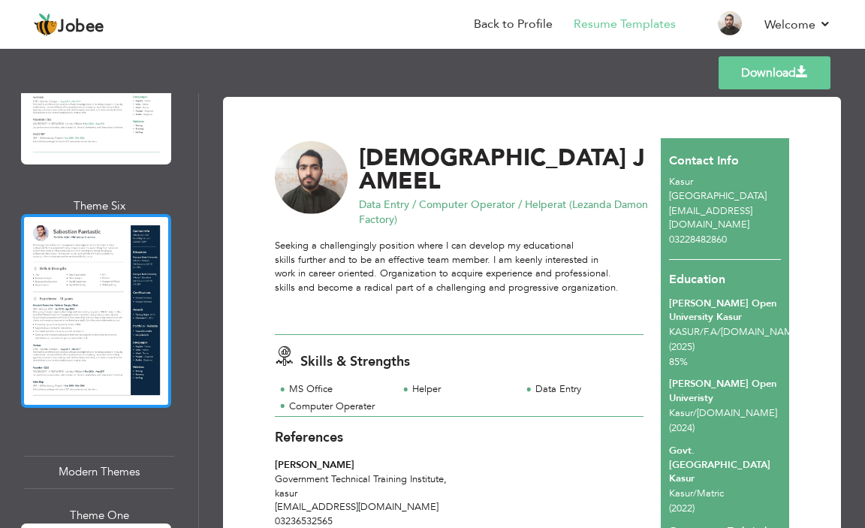
click at [122, 333] on div at bounding box center [96, 311] width 150 height 194
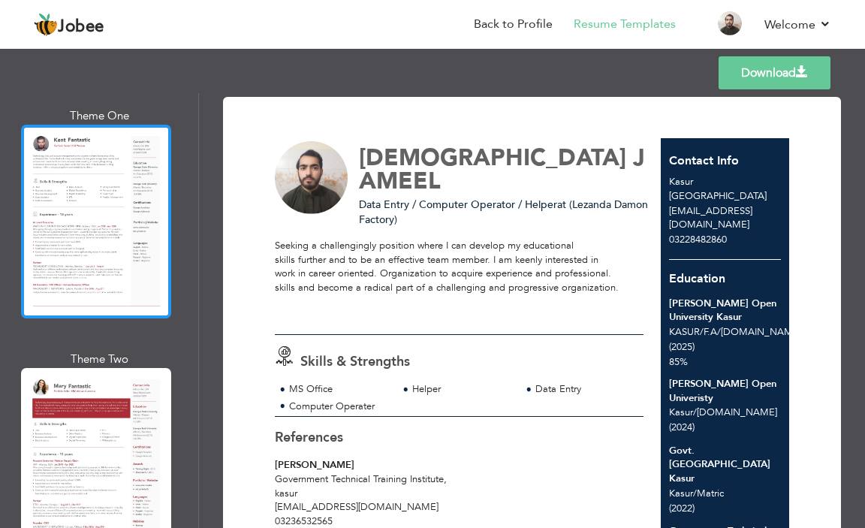
scroll to position [0, 0]
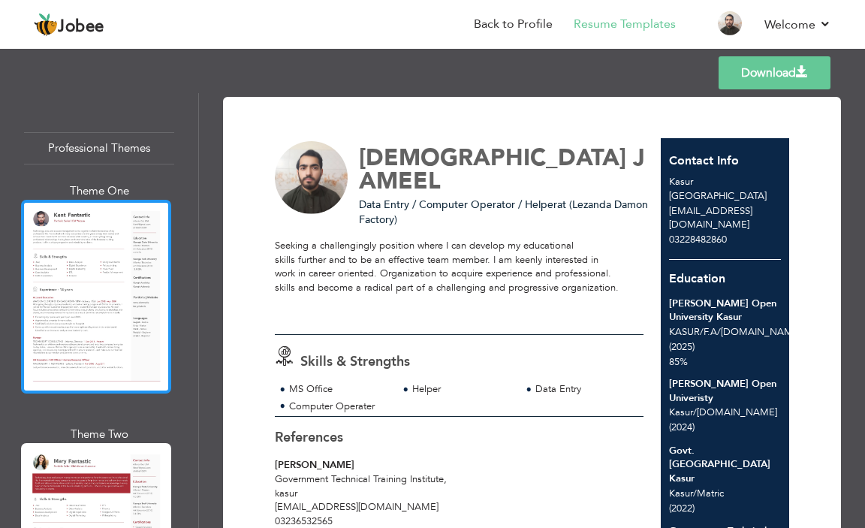
click at [128, 278] on div at bounding box center [96, 297] width 150 height 194
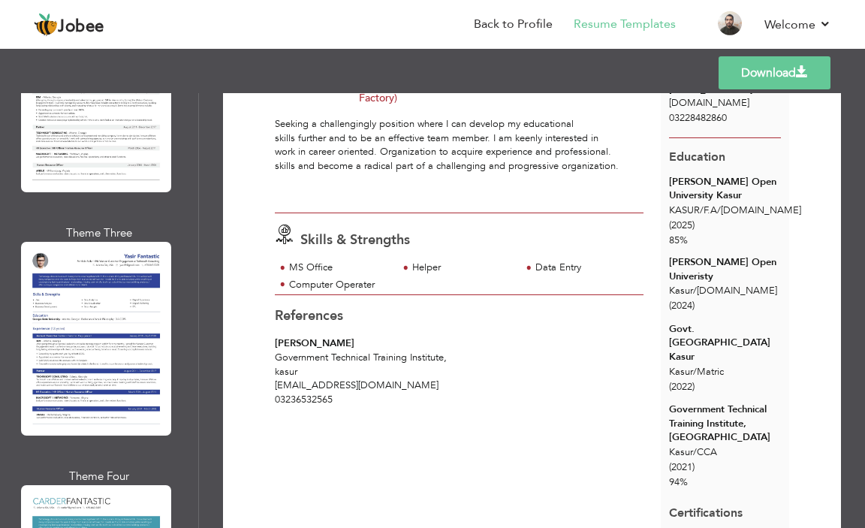
scroll to position [6065, 0]
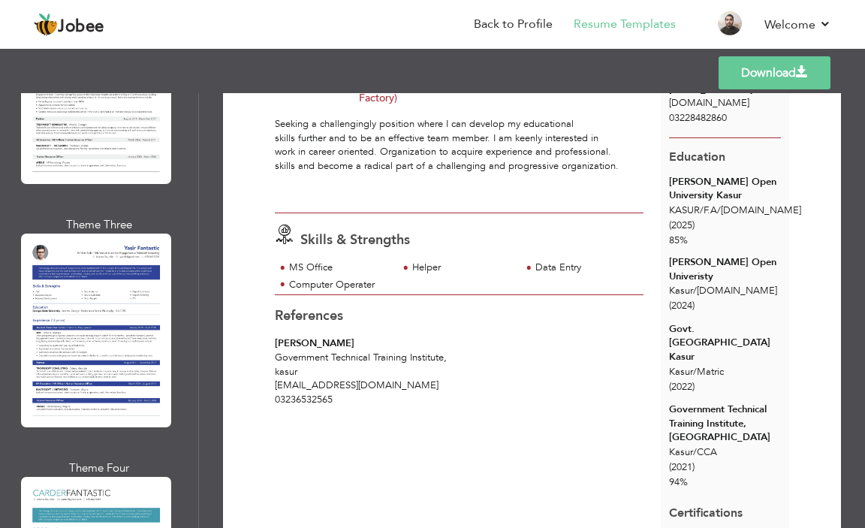
click at [775, 63] on link "Download" at bounding box center [774, 72] width 112 height 33
